Goal: Check status: Check status

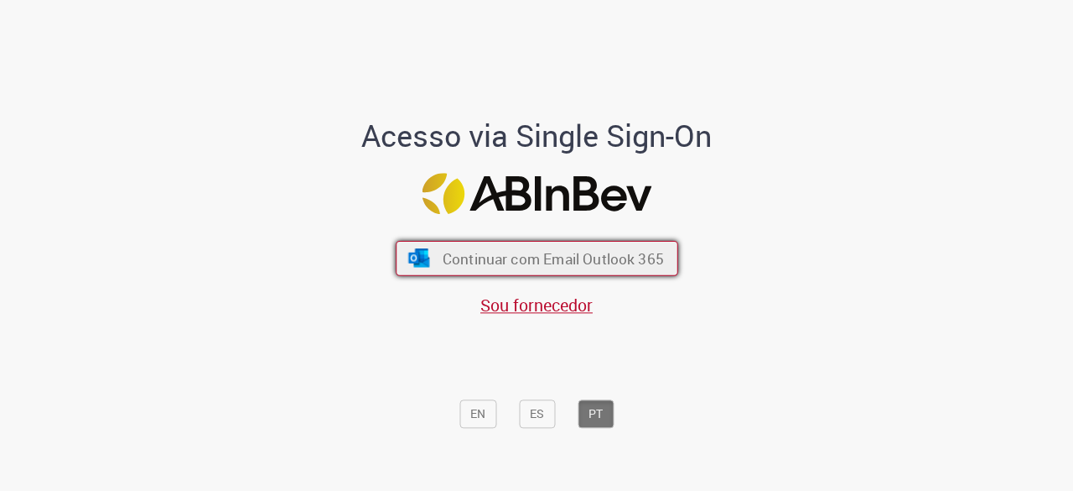
click at [491, 253] on span "Continuar com Email Outlook 365" at bounding box center [552, 258] width 221 height 19
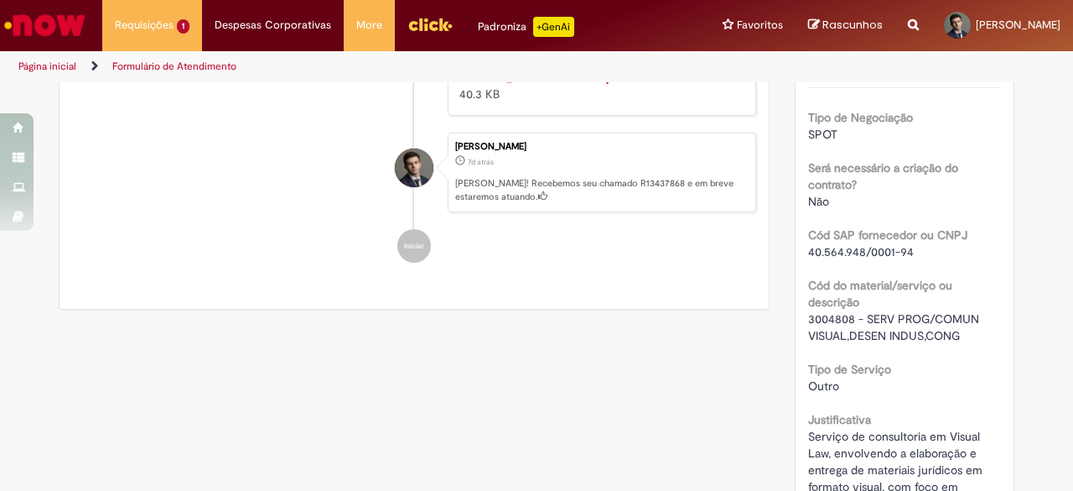
scroll to position [397, 0]
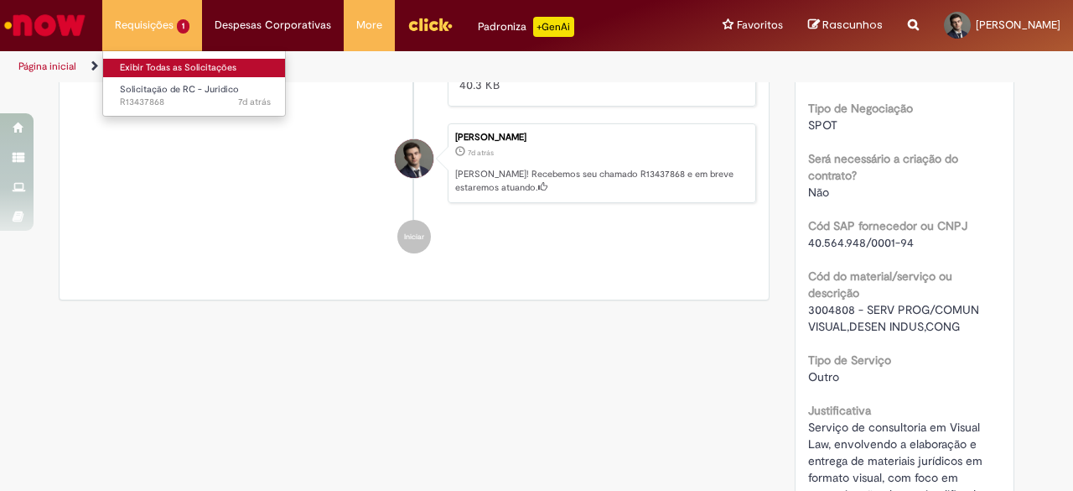
click at [196, 65] on link "Exibir Todas as Solicitações" at bounding box center [195, 68] width 185 height 18
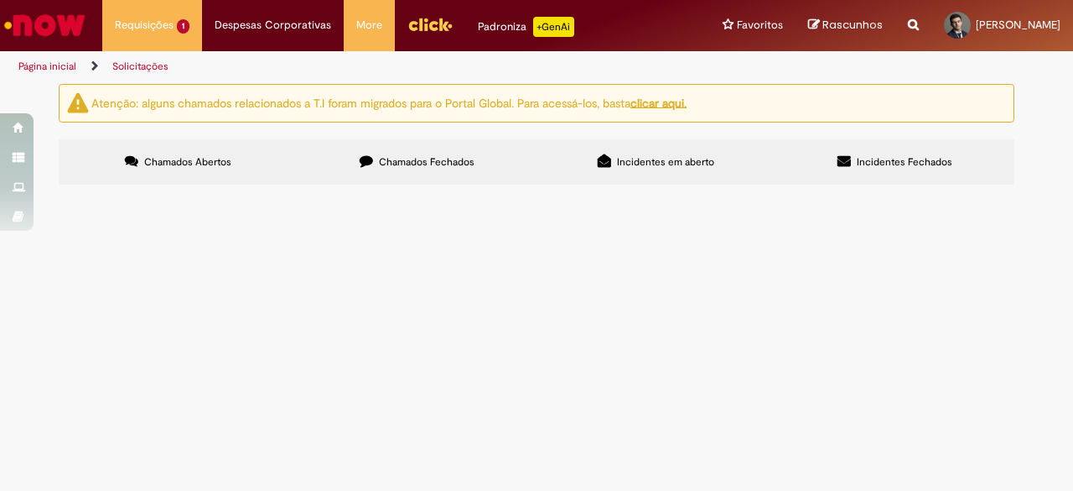
click at [0, 0] on td "Serviço de consultoria em Visual Law, envolvendo a elaboração e entrega de mate…" at bounding box center [0, 0] width 0 height 0
click at [0, 0] on span "Serviço de consultoria em Visual Law, envolvendo a elaboração e entrega de mate…" at bounding box center [0, 0] width 0 height 0
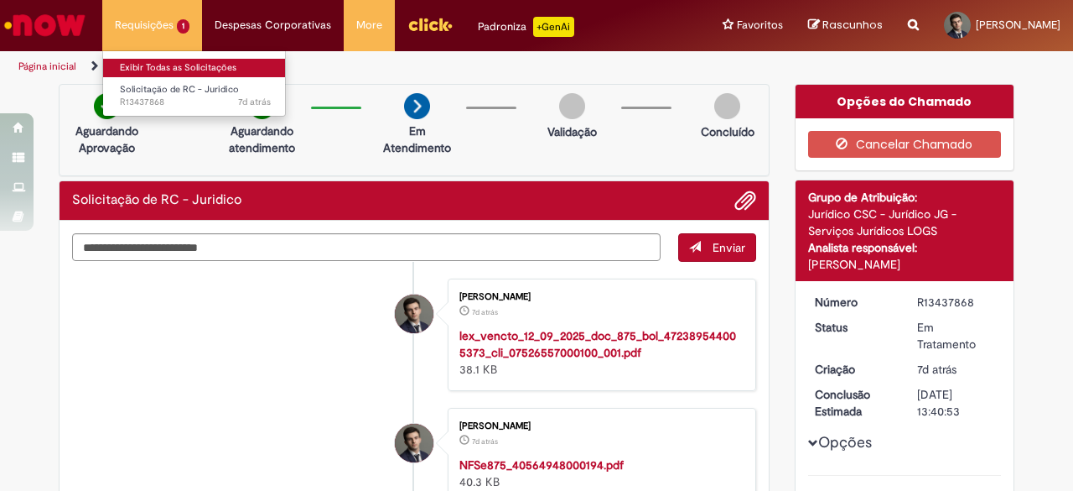
click at [174, 61] on link "Exibir Todas as Solicitações" at bounding box center [195, 68] width 185 height 18
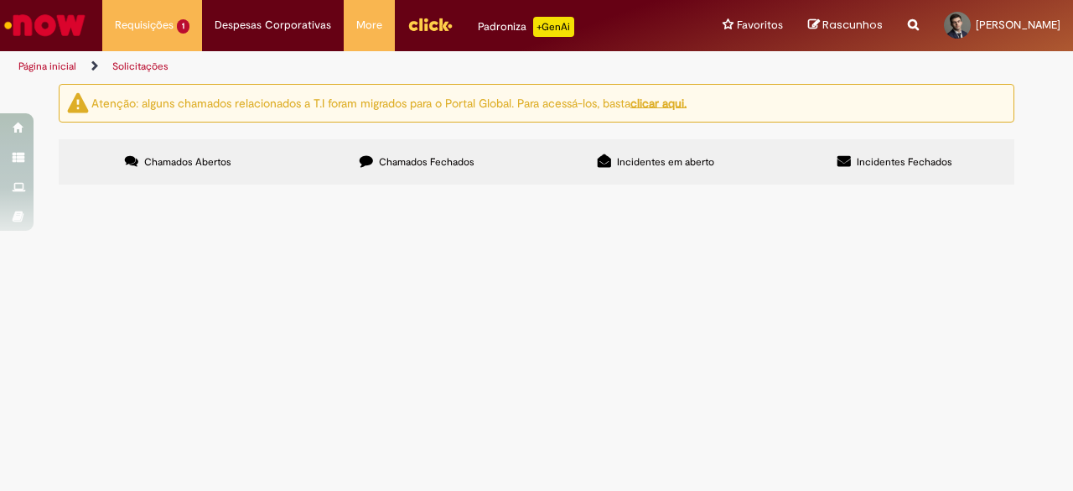
click at [433, 172] on label "Chamados Fechados" at bounding box center [417, 161] width 239 height 45
click at [0, 0] on span "Solicitação de RC - Juridico" at bounding box center [0, 0] width 0 height 0
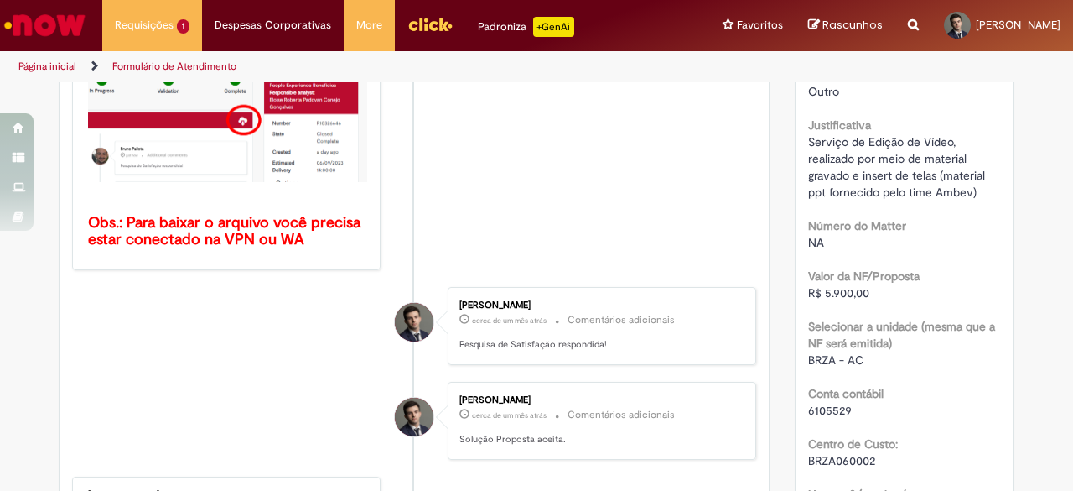
scroll to position [504, 0]
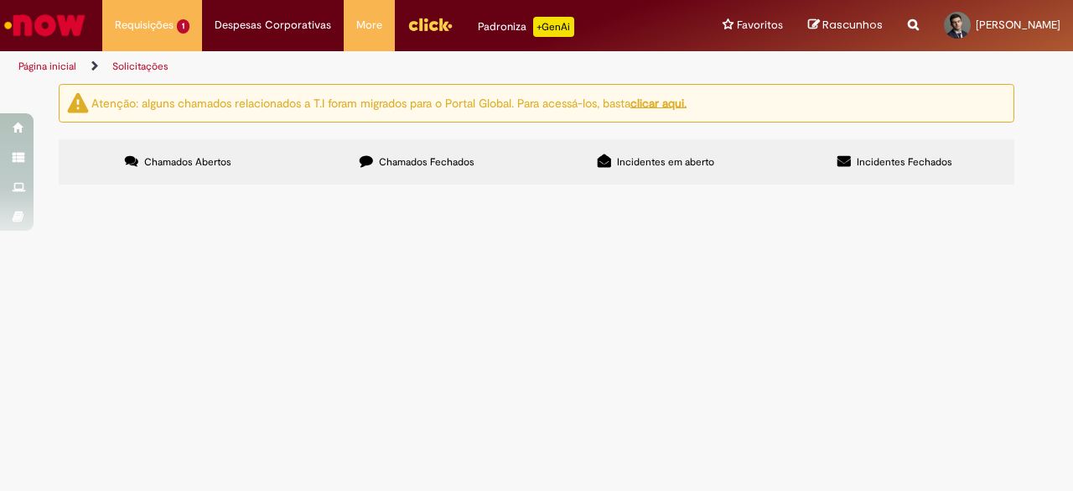
click at [397, 167] on span "Chamados Fechados" at bounding box center [427, 161] width 96 height 13
click at [0, 0] on span "Serviço de Edição de Vídeo, realizado por meio de material gravado e insert de …" at bounding box center [0, 0] width 0 height 0
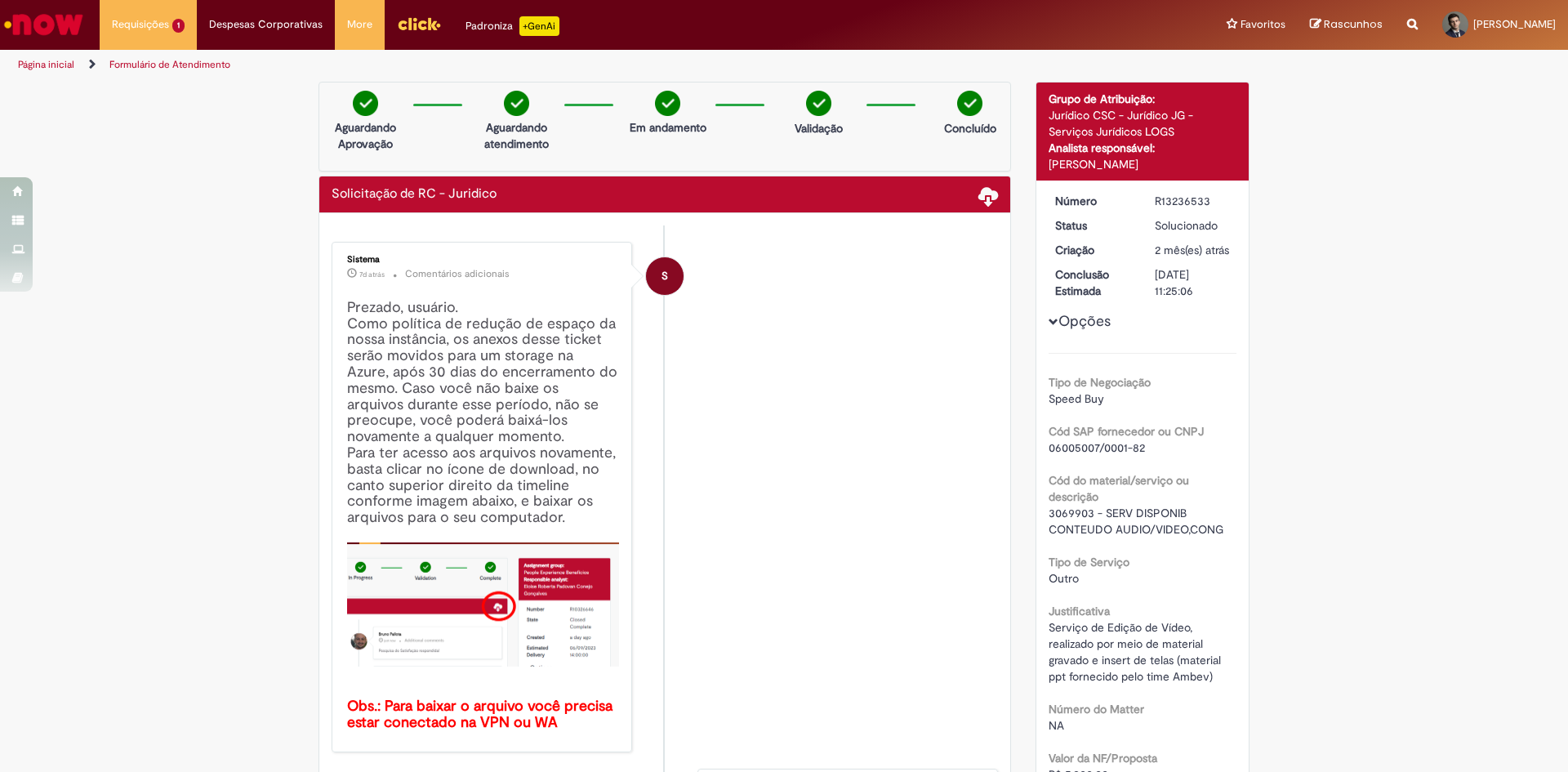
click at [764, 351] on li "S Sistema 7d atrás 7 dias atrás Comentários adicionais Prezado, usuário. Como p…" at bounding box center [664, 496] width 666 height 510
